Goal: Obtain resource: Download file/media

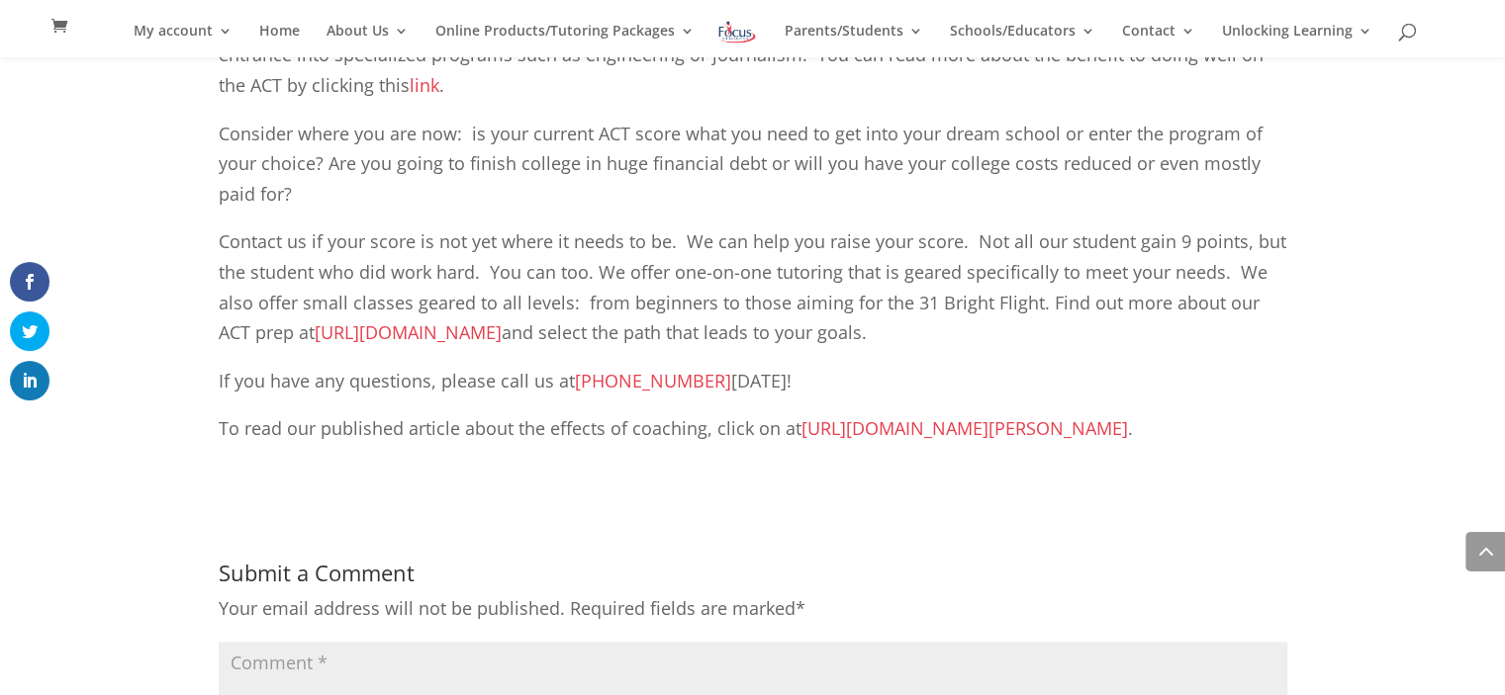
scroll to position [1190, 0]
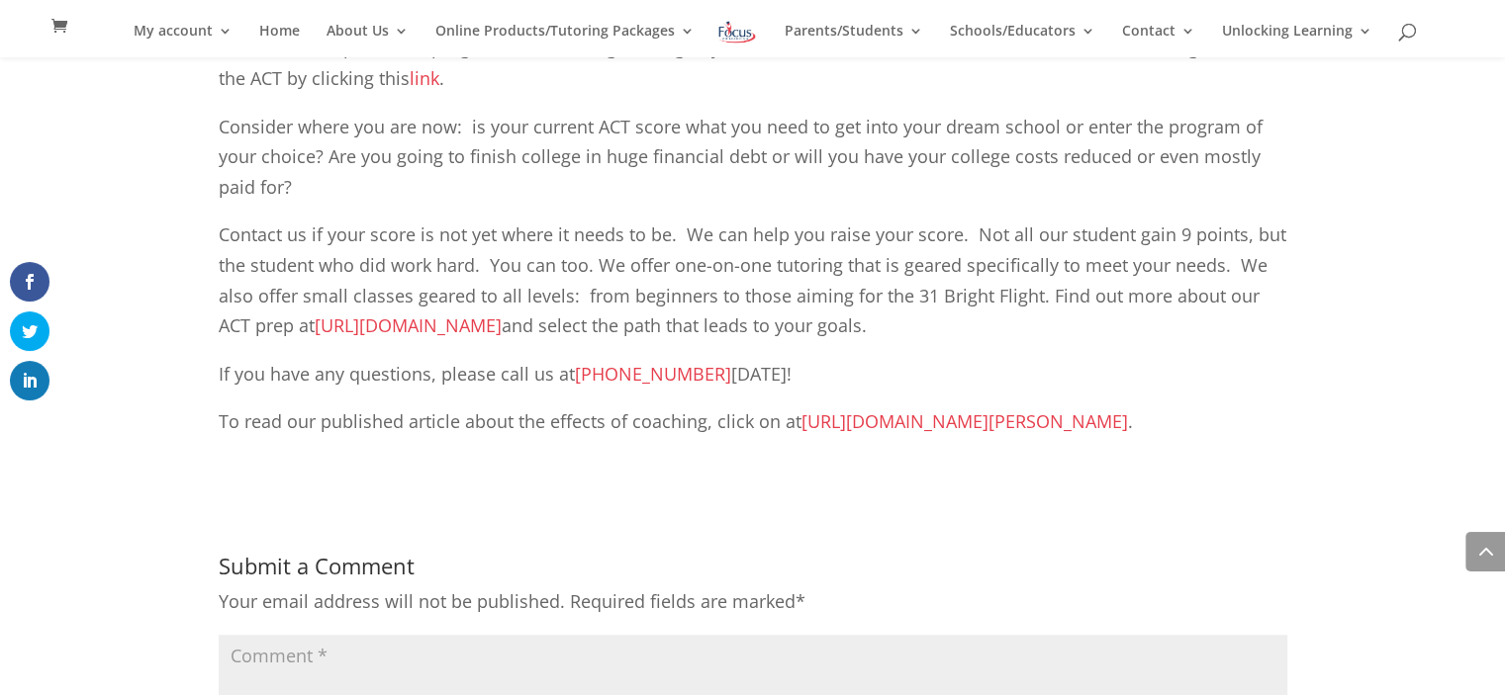
click at [994, 423] on link "[URL][DOMAIN_NAME][PERSON_NAME]" at bounding box center [964, 422] width 326 height 24
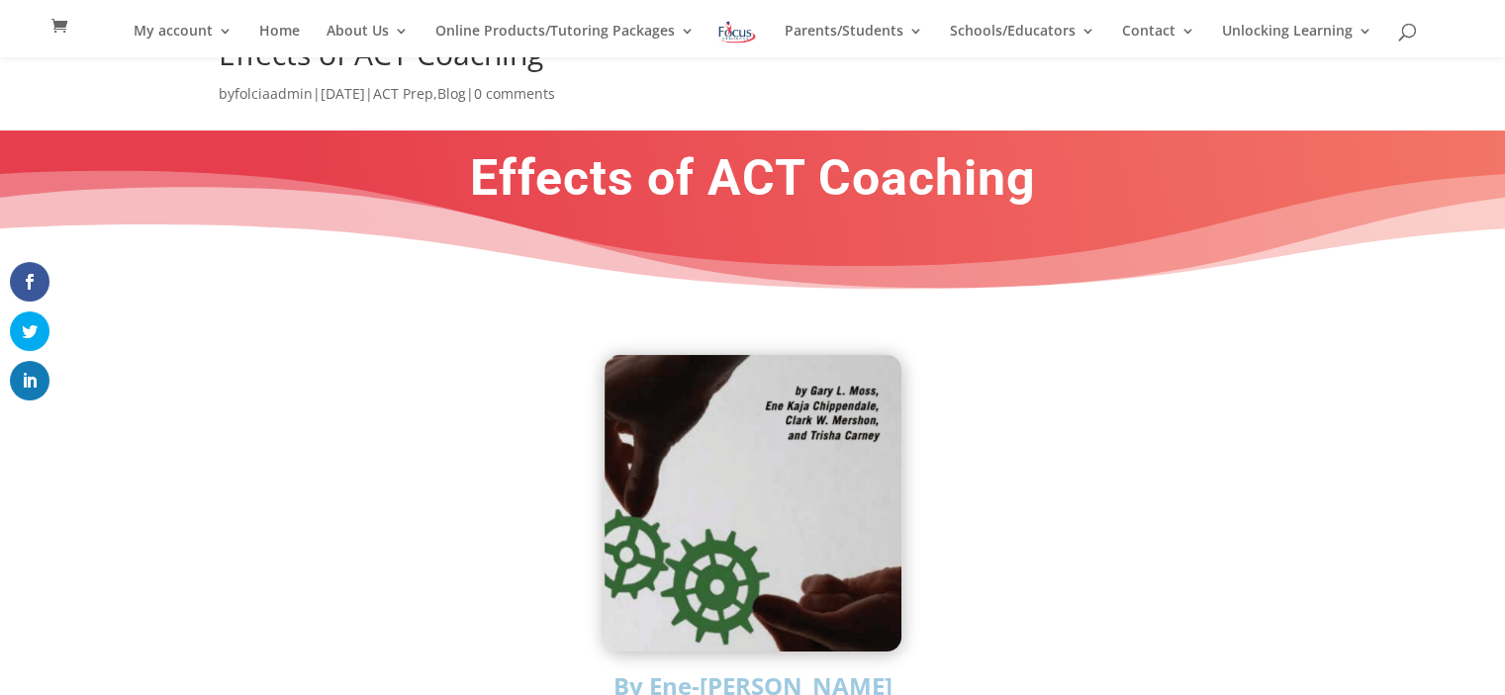
scroll to position [107, 0]
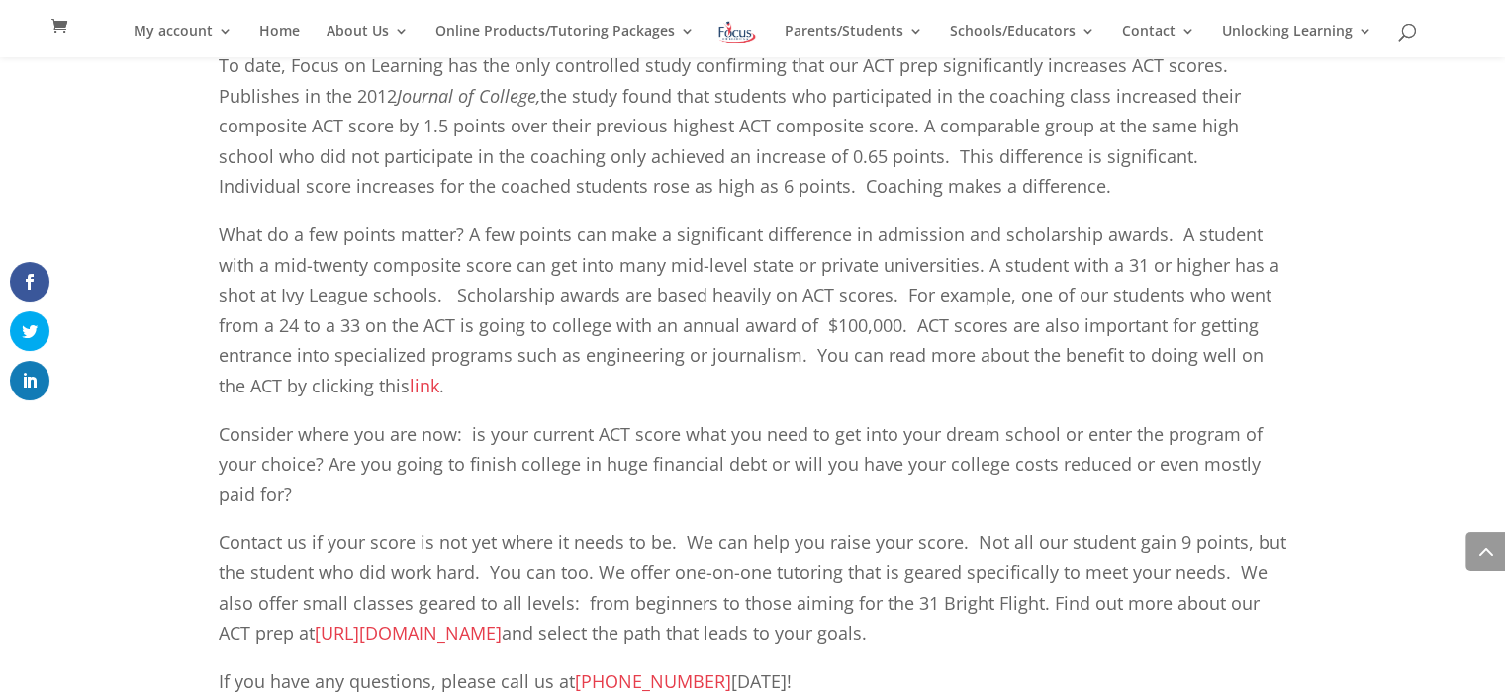
scroll to position [867, 0]
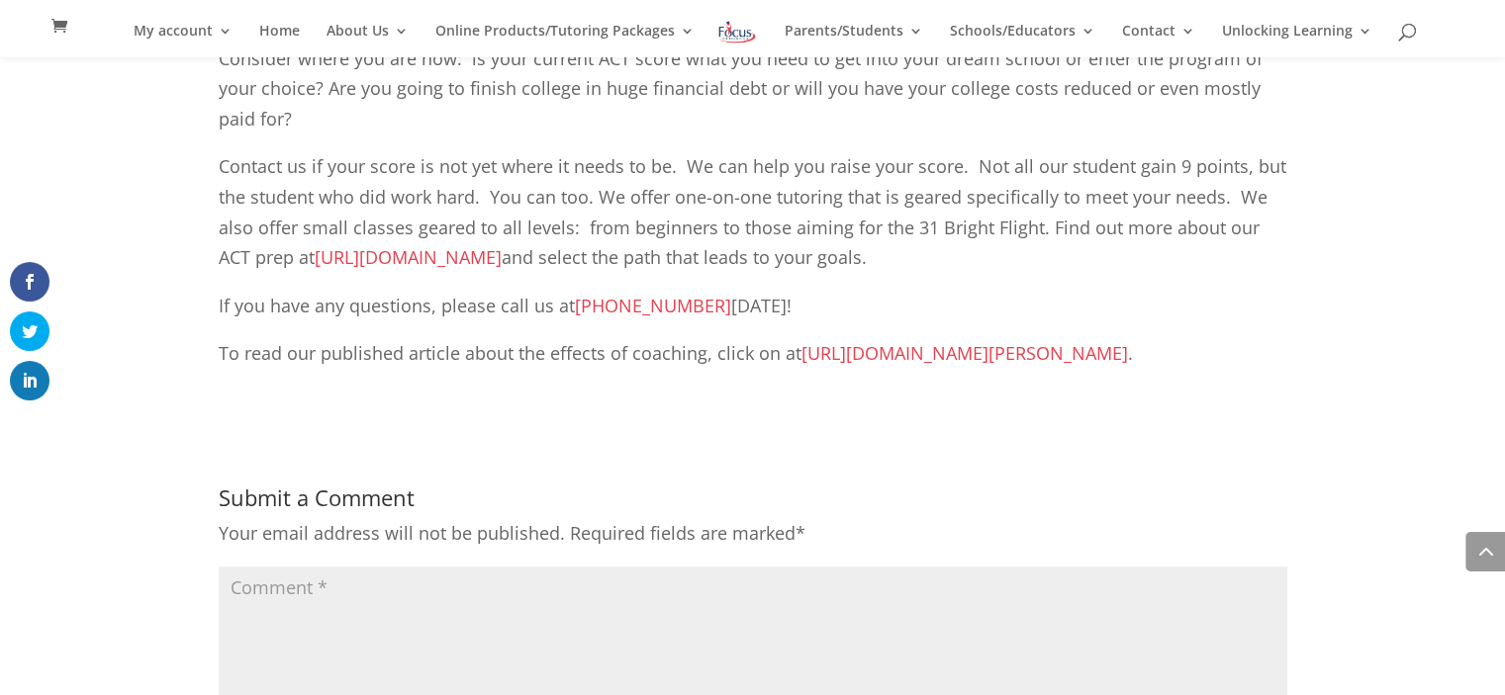
scroll to position [1271, 0]
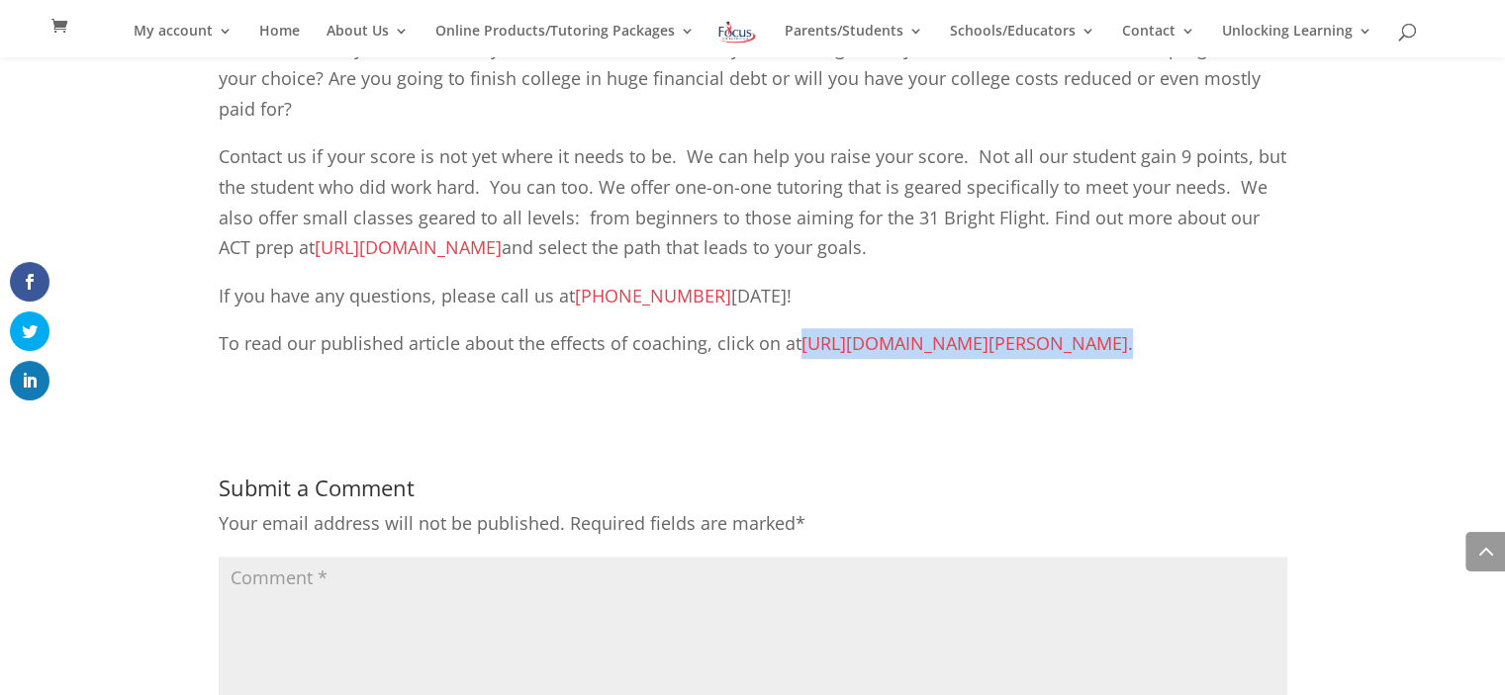
drag, startPoint x: 1208, startPoint y: 349, endPoint x: 802, endPoint y: 355, distance: 405.6
click at [802, 355] on p "To read our published article about the effects of coaching, click on at http:/…" at bounding box center [753, 343] width 1068 height 31
copy p "http://files.eric.ed.gov/fulltext/EJ992994.pdf ."
